Goal: Find specific page/section

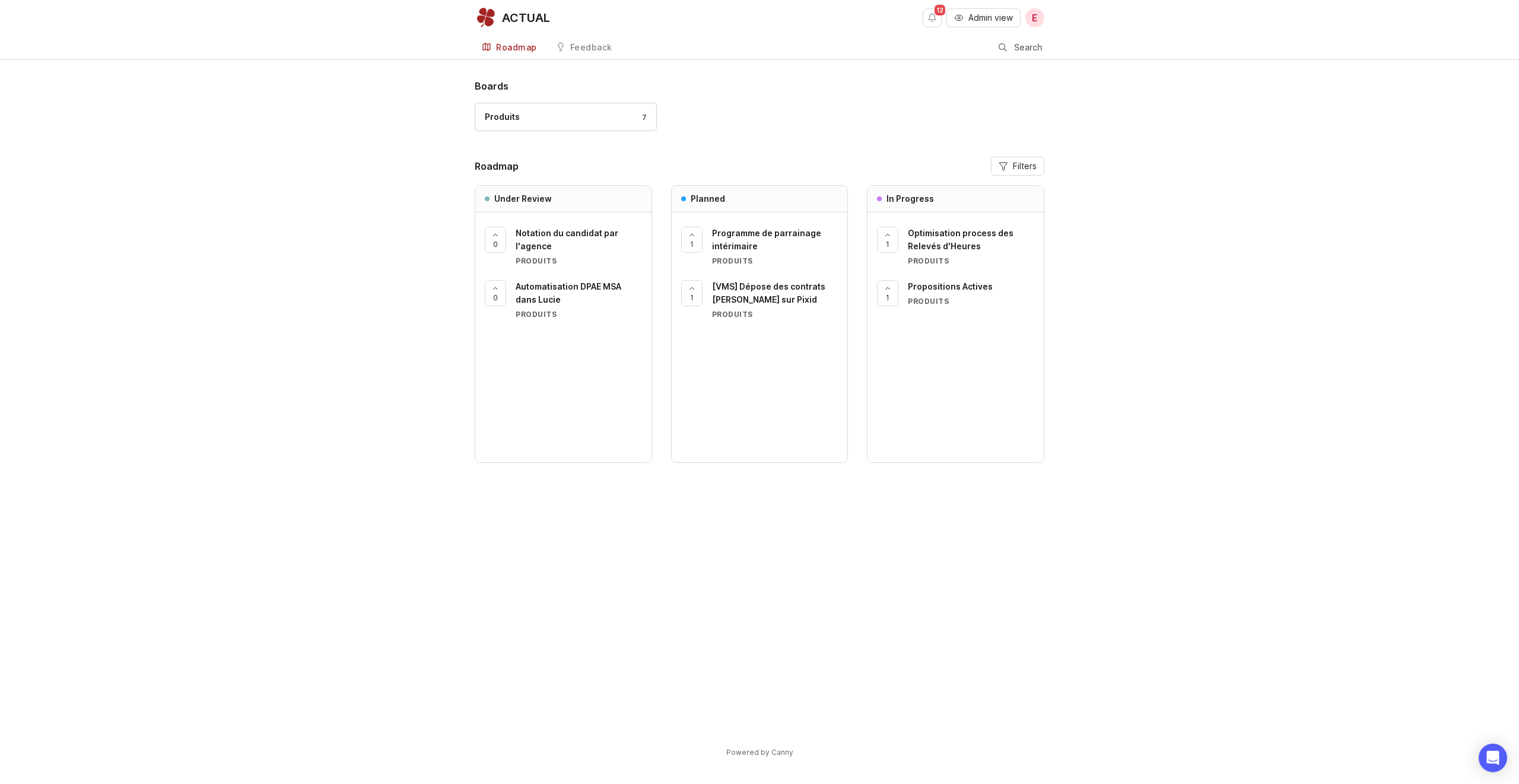
click at [512, 18] on div "ACTUAL" at bounding box center [526, 17] width 48 height 11
click at [540, 231] on span "Portail client 24/7" at bounding box center [552, 233] width 74 height 10
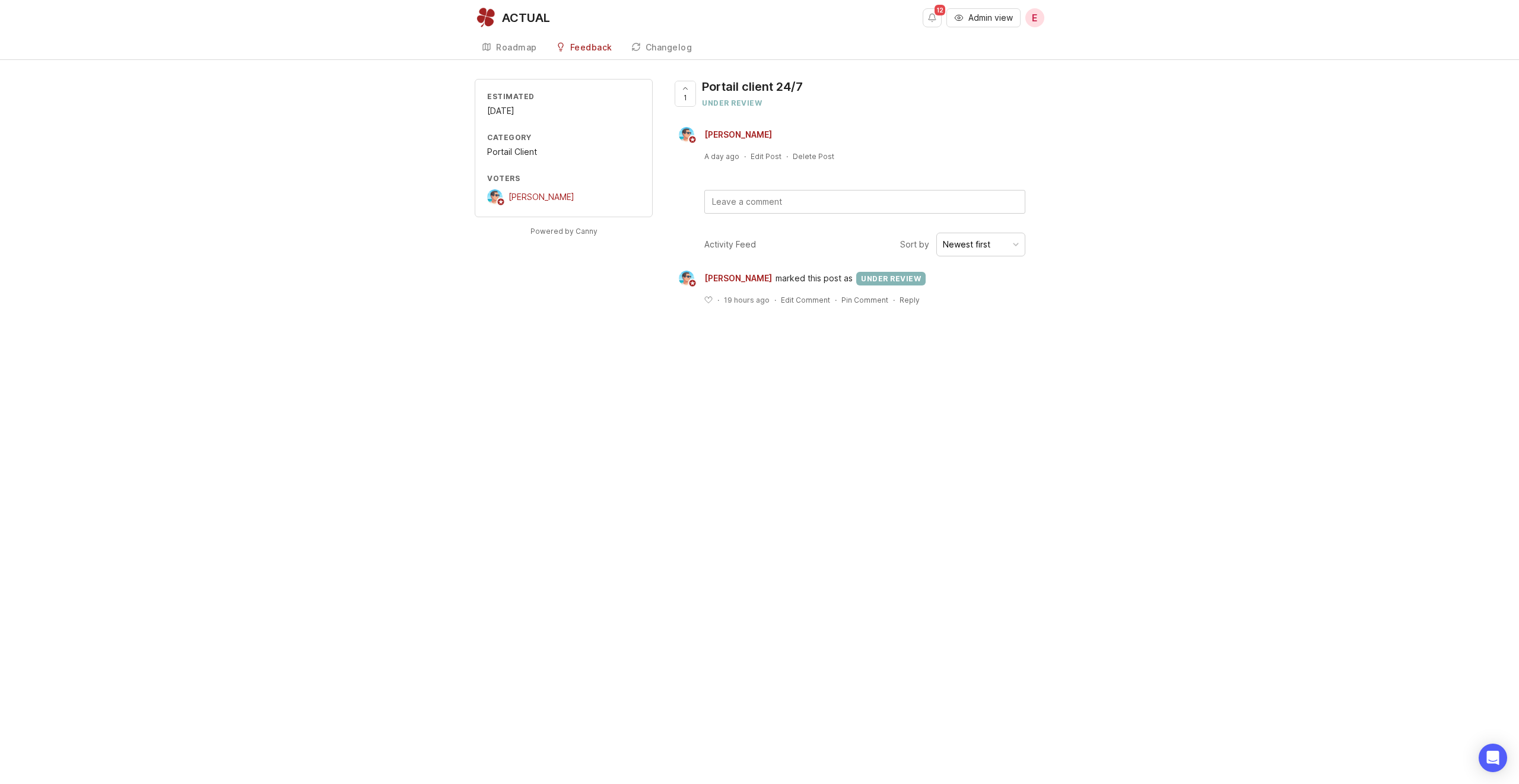
click at [501, 52] on link "Roadmap" at bounding box center [509, 48] width 70 height 25
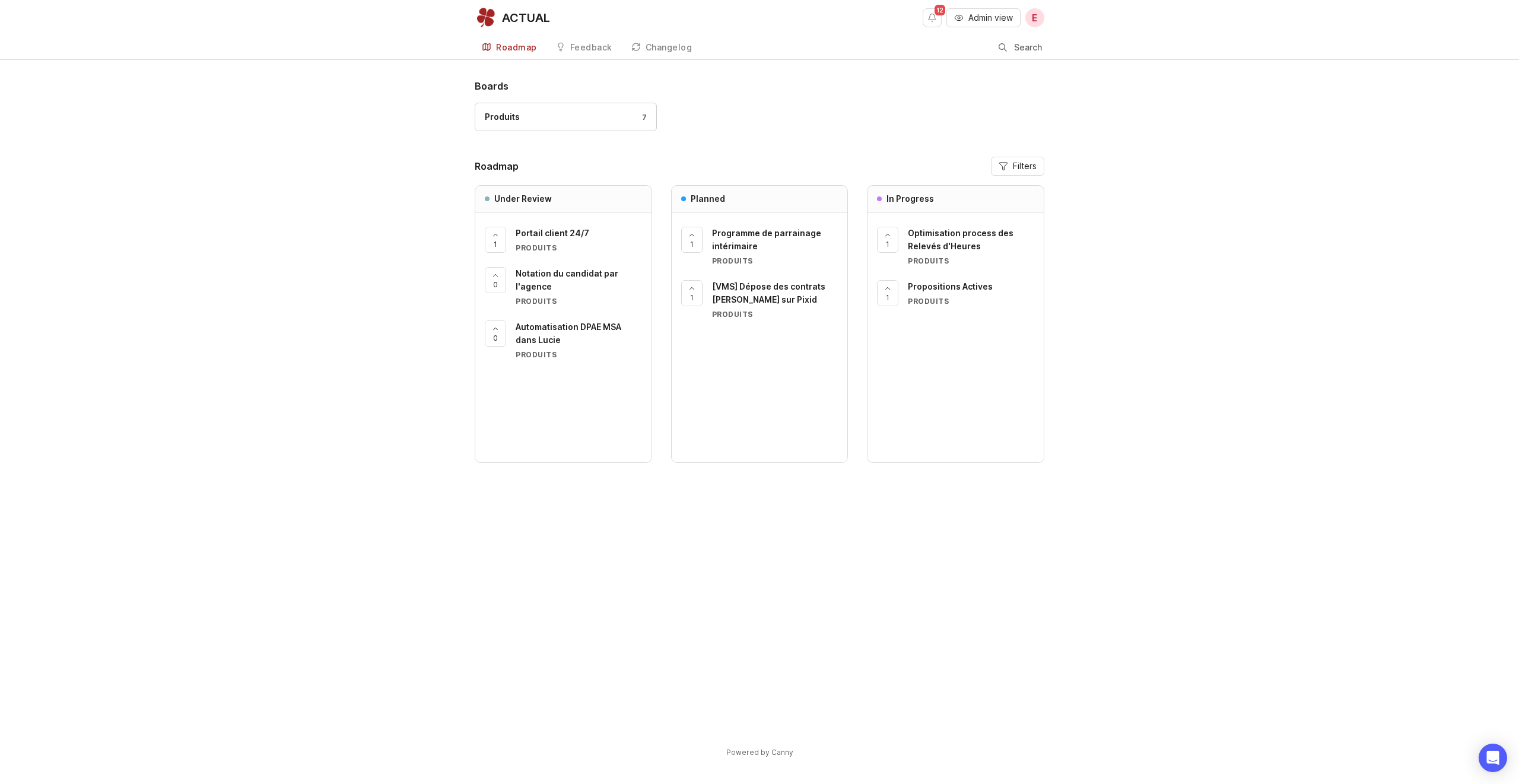
click at [991, 11] on span "Admin view" at bounding box center [991, 17] width 44 height 11
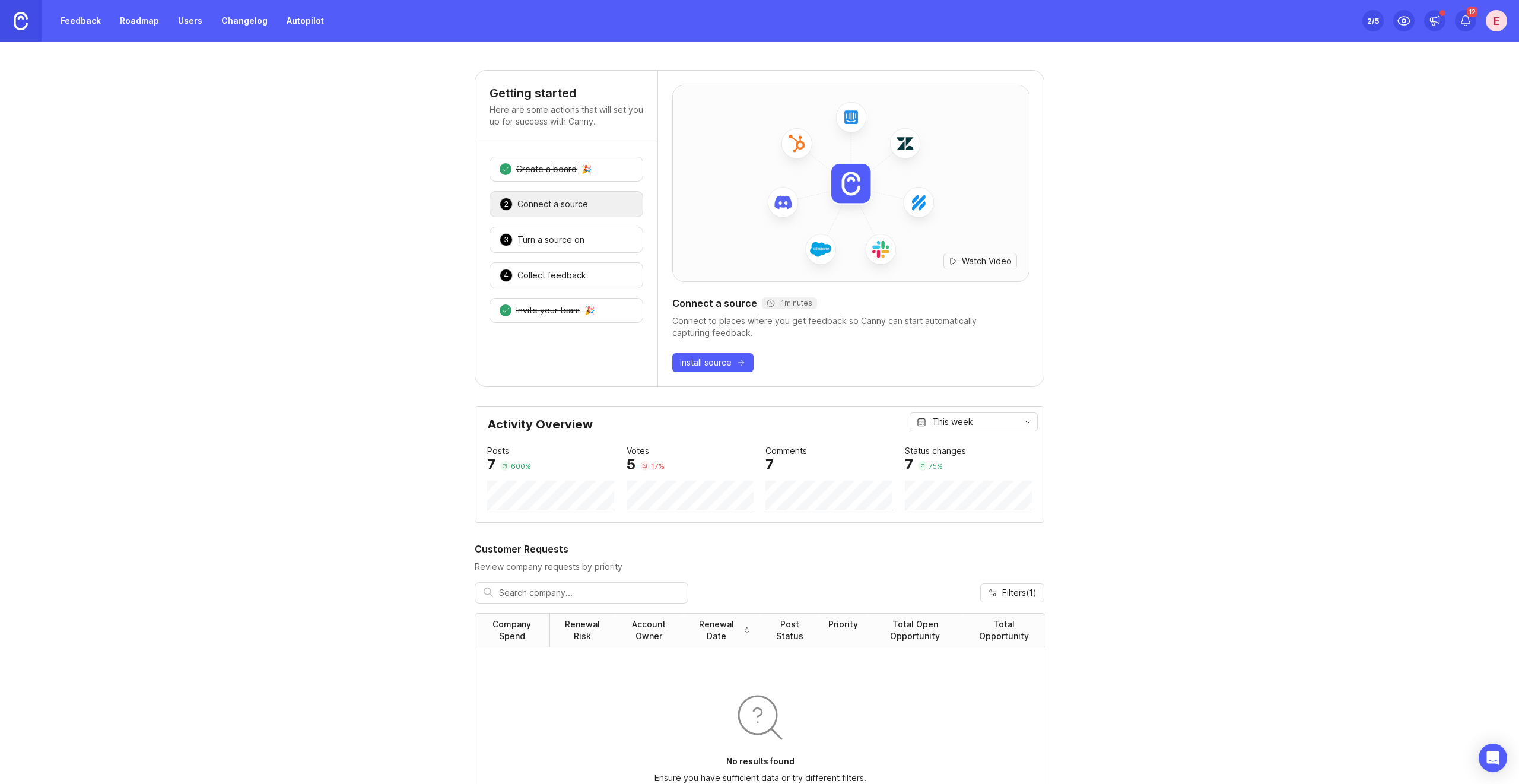
click at [129, 21] on link "Roadmap" at bounding box center [139, 20] width 53 height 21
